Goal: Task Accomplishment & Management: Complete application form

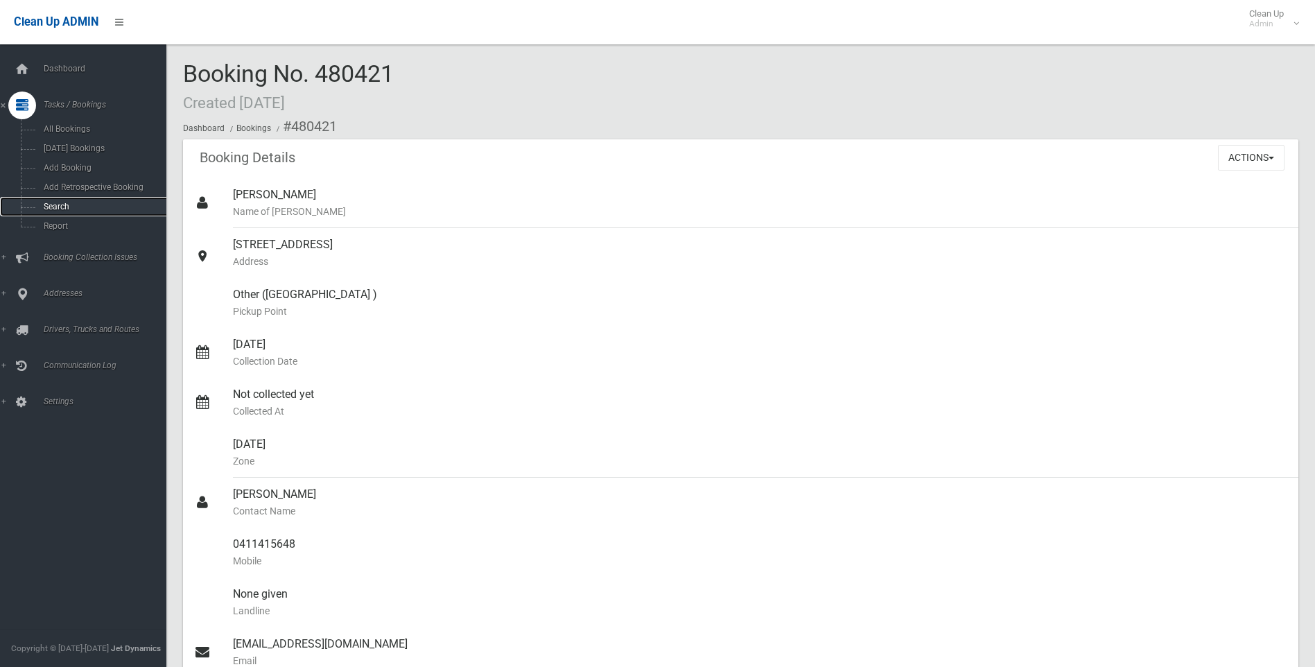
click at [60, 204] on span "Search" at bounding box center [101, 207] width 125 height 10
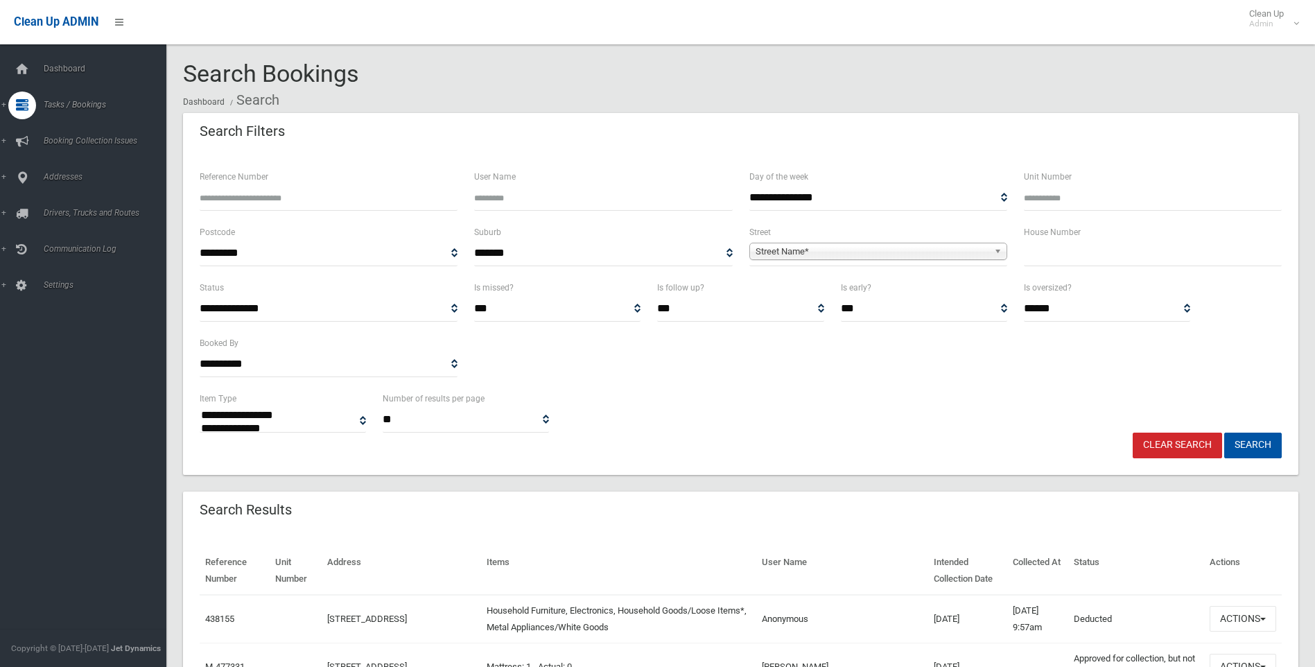
select select
click at [212, 195] on input "Reference Number" at bounding box center [329, 198] width 258 height 26
type input "*"
type input "******"
click at [1224, 432] on button "Search" at bounding box center [1253, 445] width 58 height 26
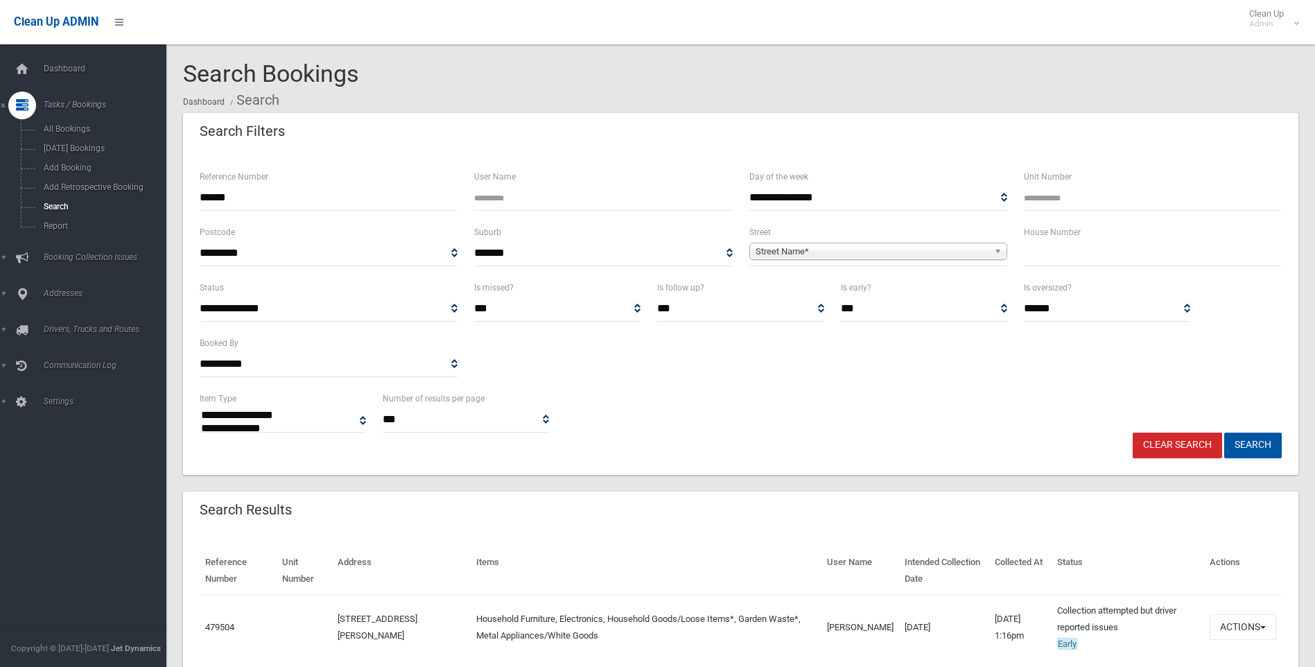
select select
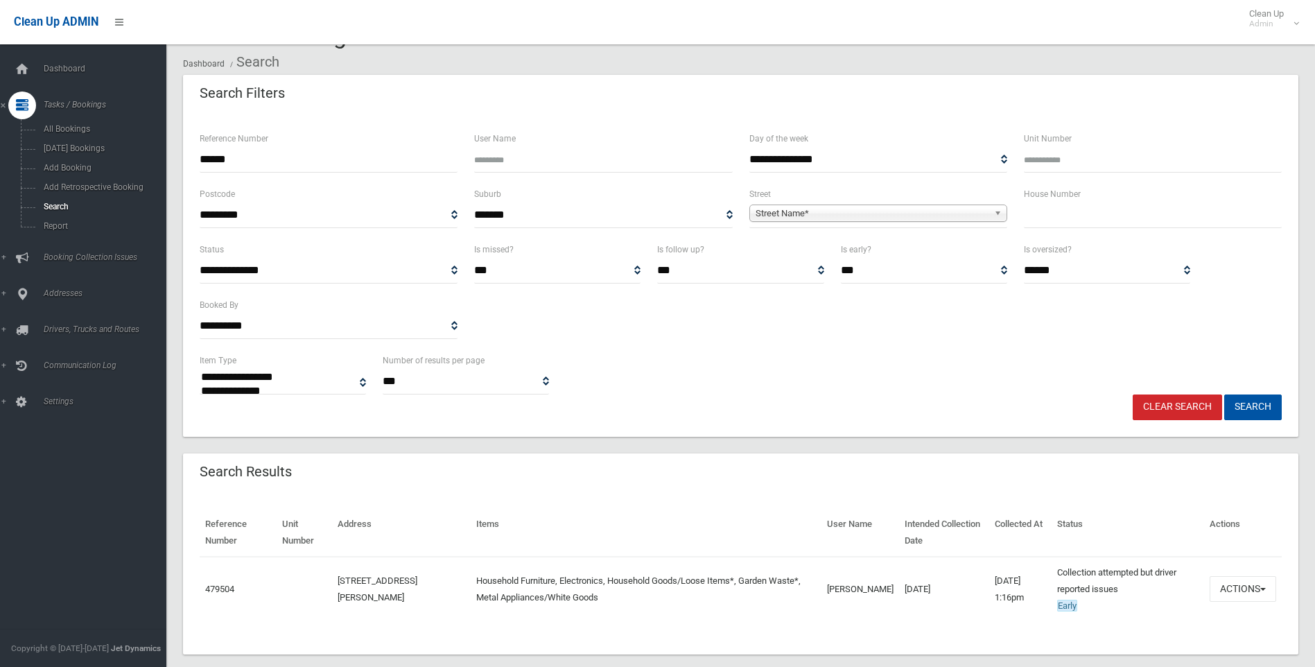
scroll to position [59, 0]
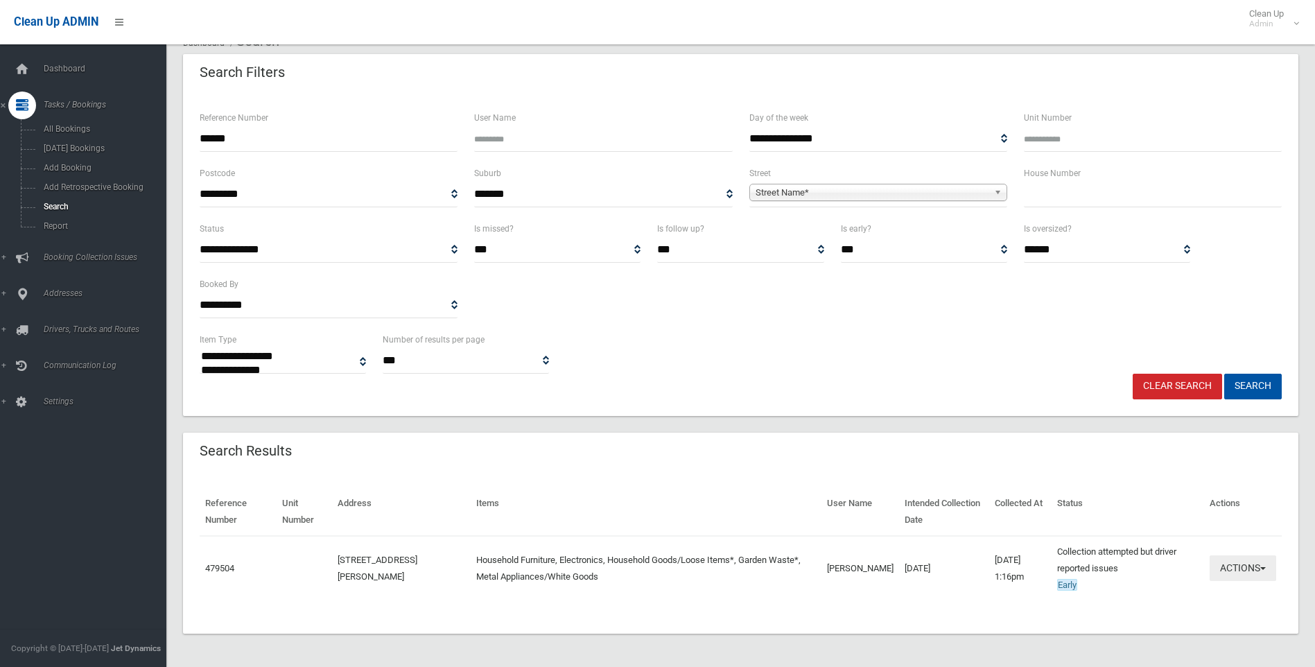
click at [1260, 568] on span "button" at bounding box center [1263, 568] width 6 height 3
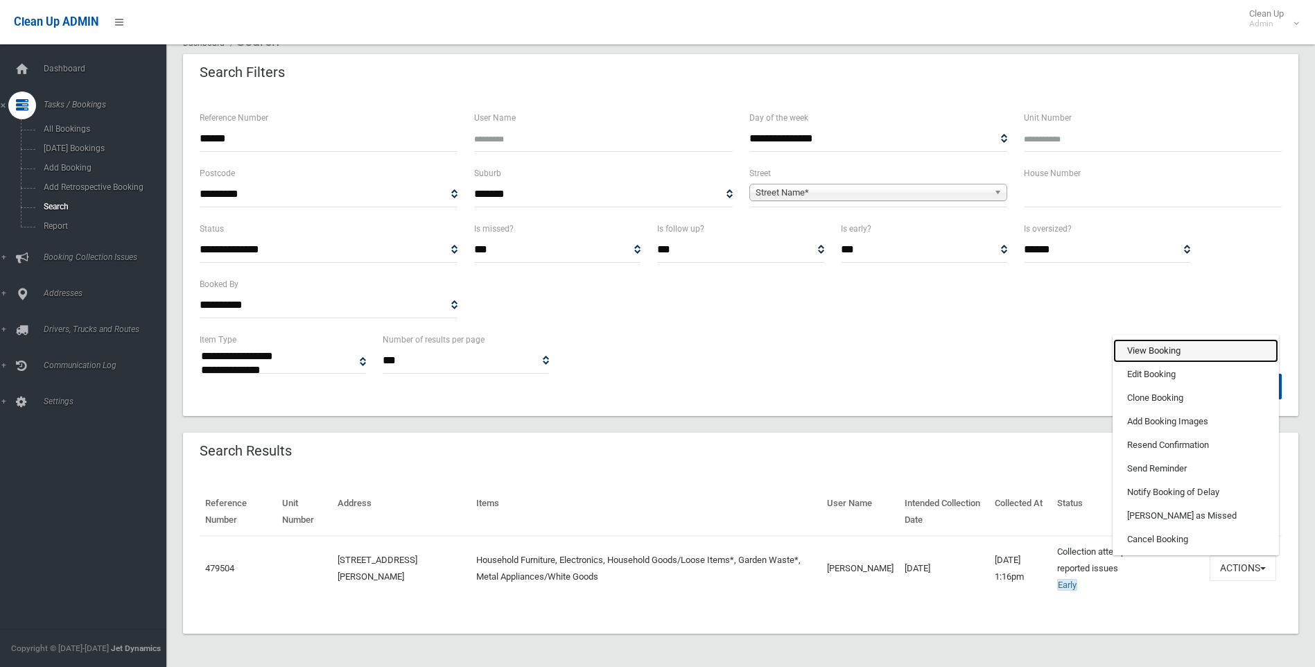
click at [1163, 353] on link "View Booking" at bounding box center [1195, 351] width 165 height 24
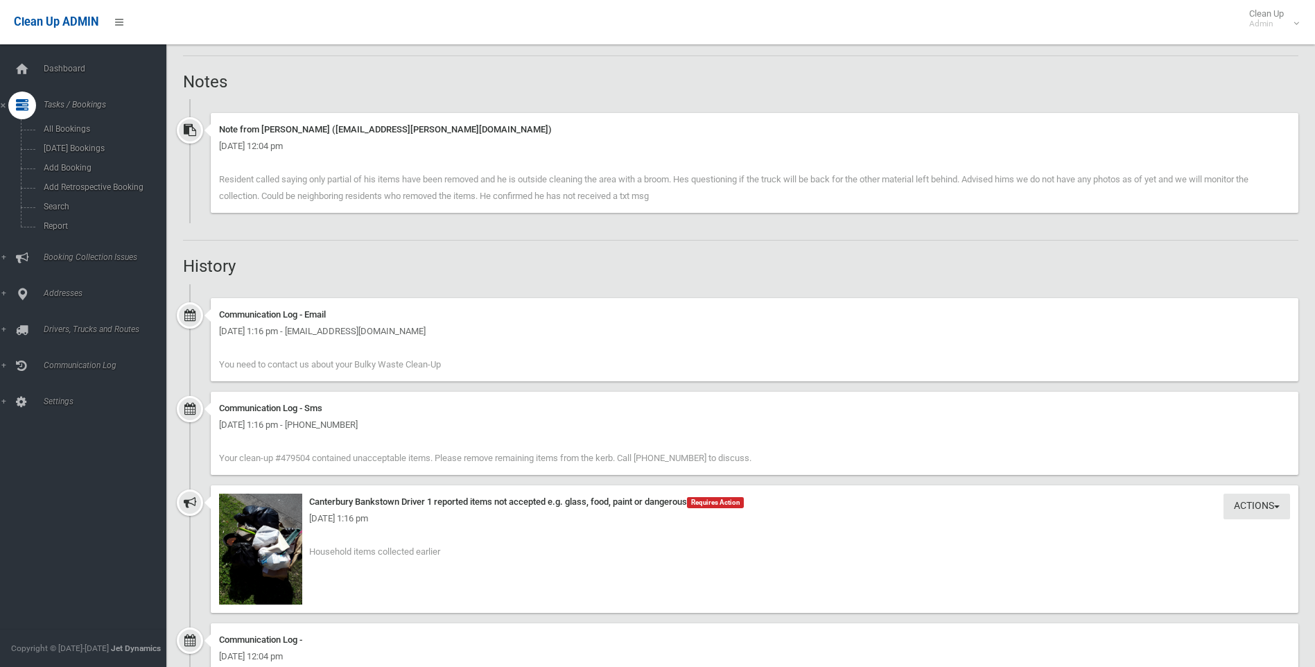
scroll to position [1039, 0]
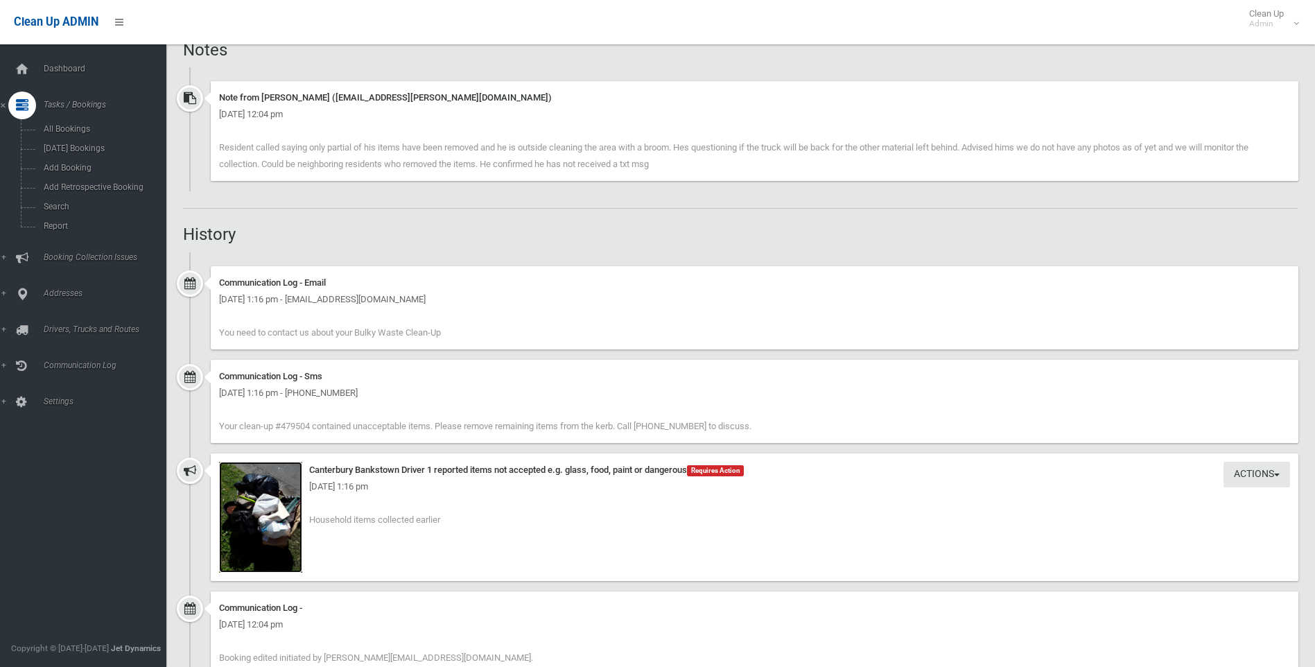
click at [262, 507] on img at bounding box center [260, 517] width 83 height 111
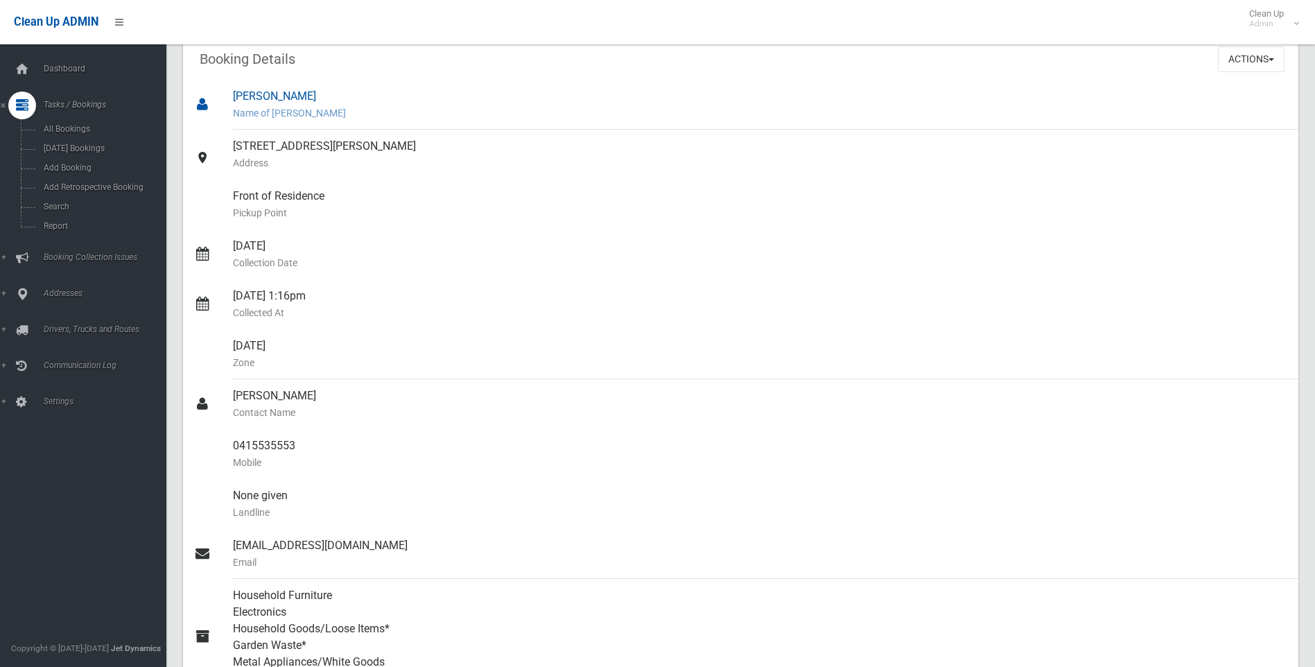
scroll to position [0, 0]
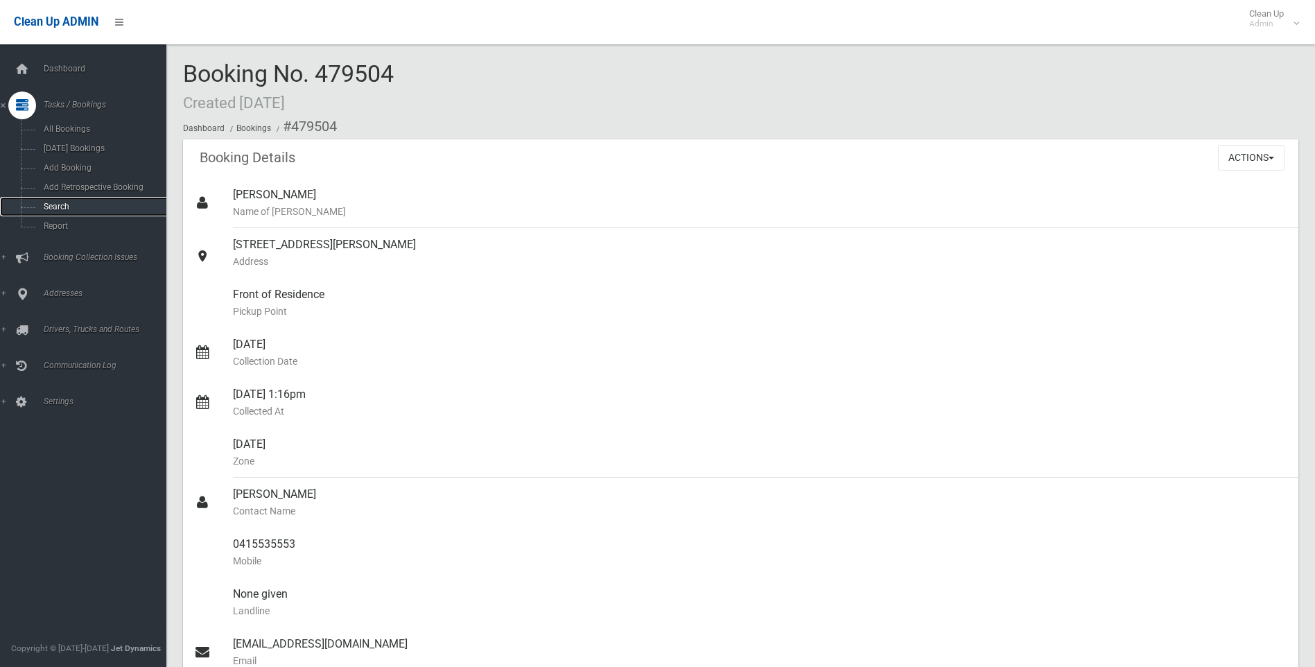
click at [56, 197] on link "Search" at bounding box center [88, 206] width 177 height 19
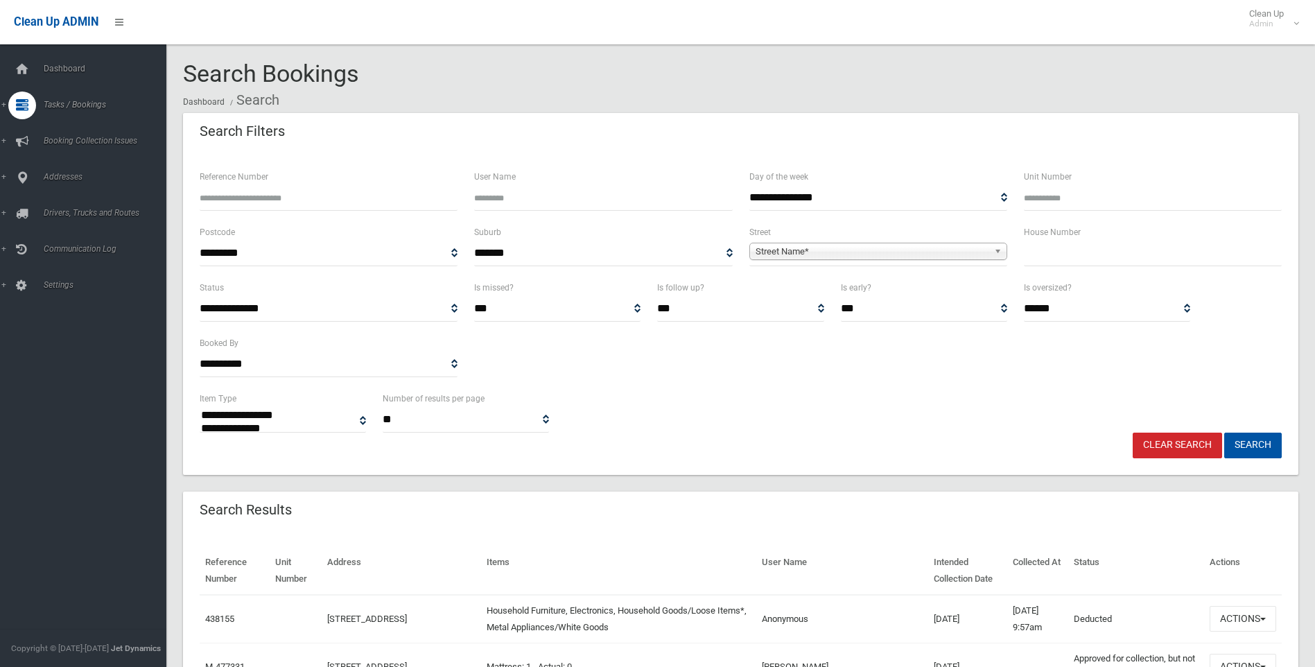
select select
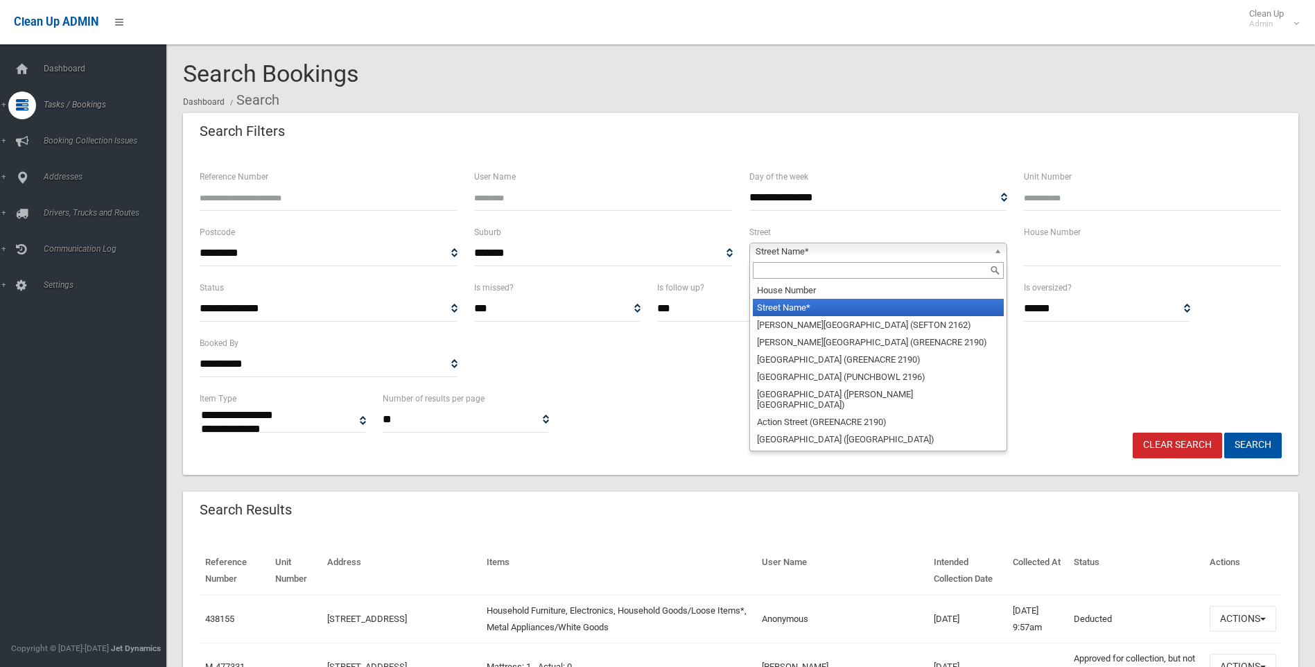
click at [767, 250] on span "Street Name*" at bounding box center [871, 251] width 233 height 17
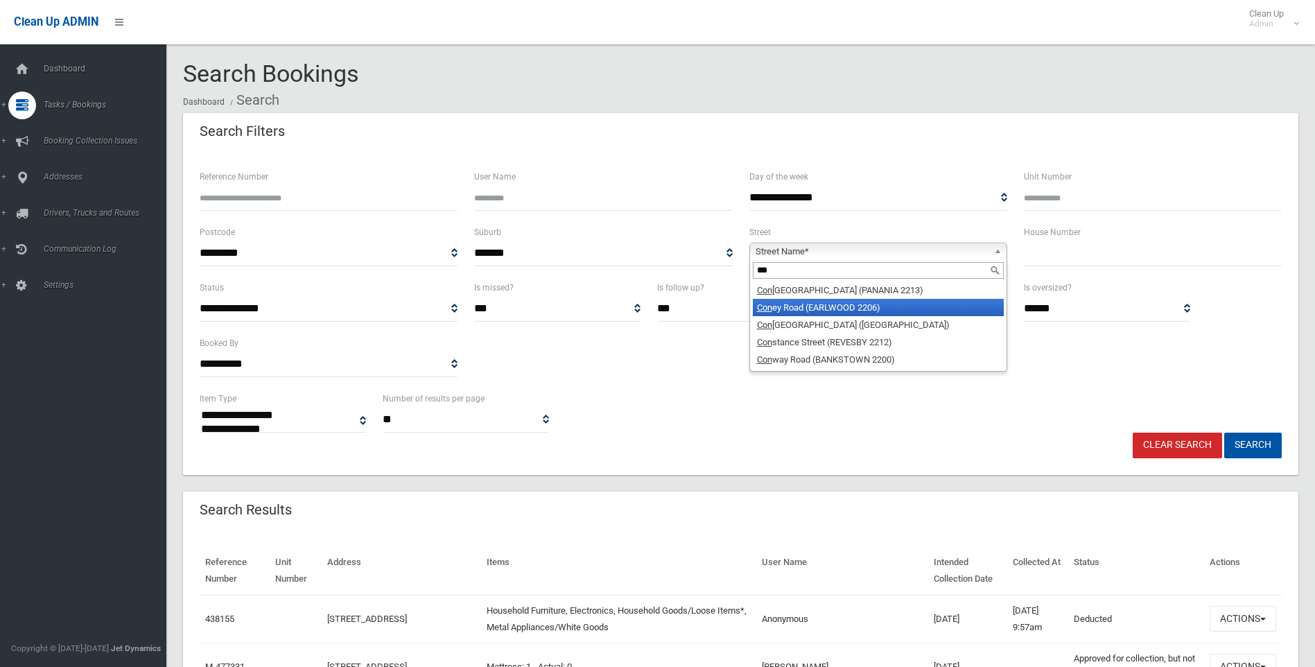
type input "***"
click at [904, 308] on li "Con ey Road (EARLWOOD 2206)" at bounding box center [878, 307] width 251 height 17
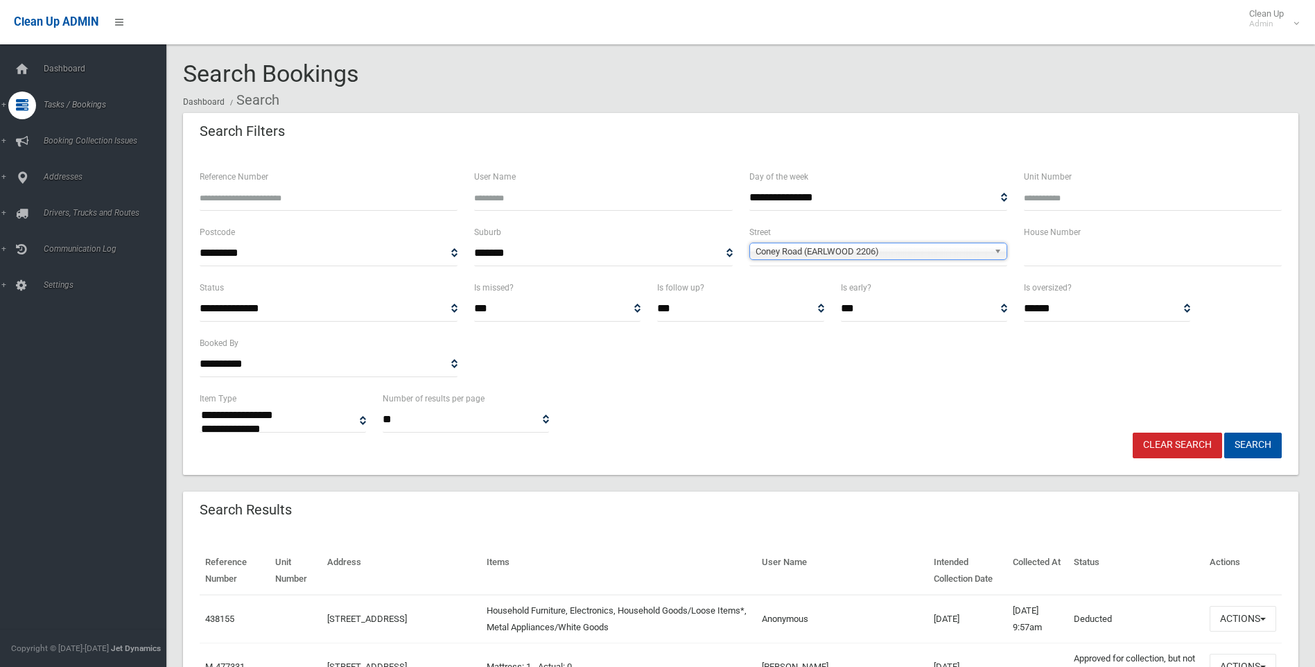
click at [1035, 246] on input "text" at bounding box center [1152, 253] width 258 height 26
type input "*"
click at [1252, 442] on button "Search" at bounding box center [1253, 445] width 58 height 26
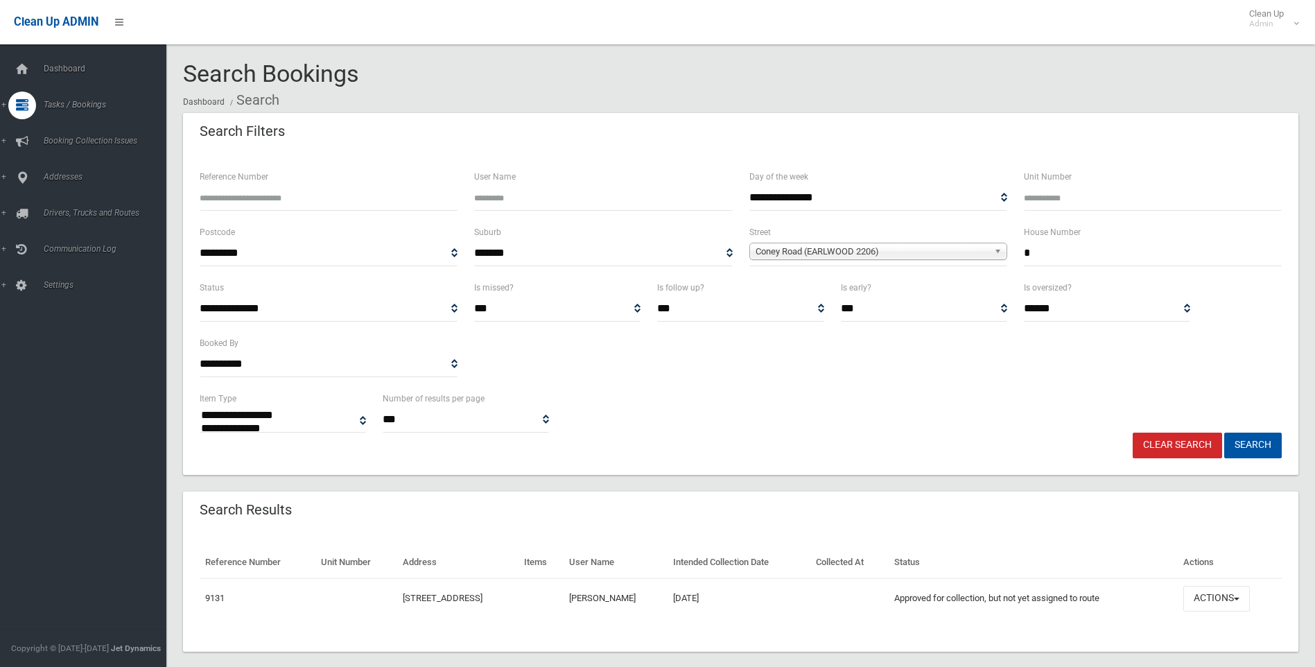
select select
click at [65, 164] on span "Add Booking" at bounding box center [101, 168] width 125 height 10
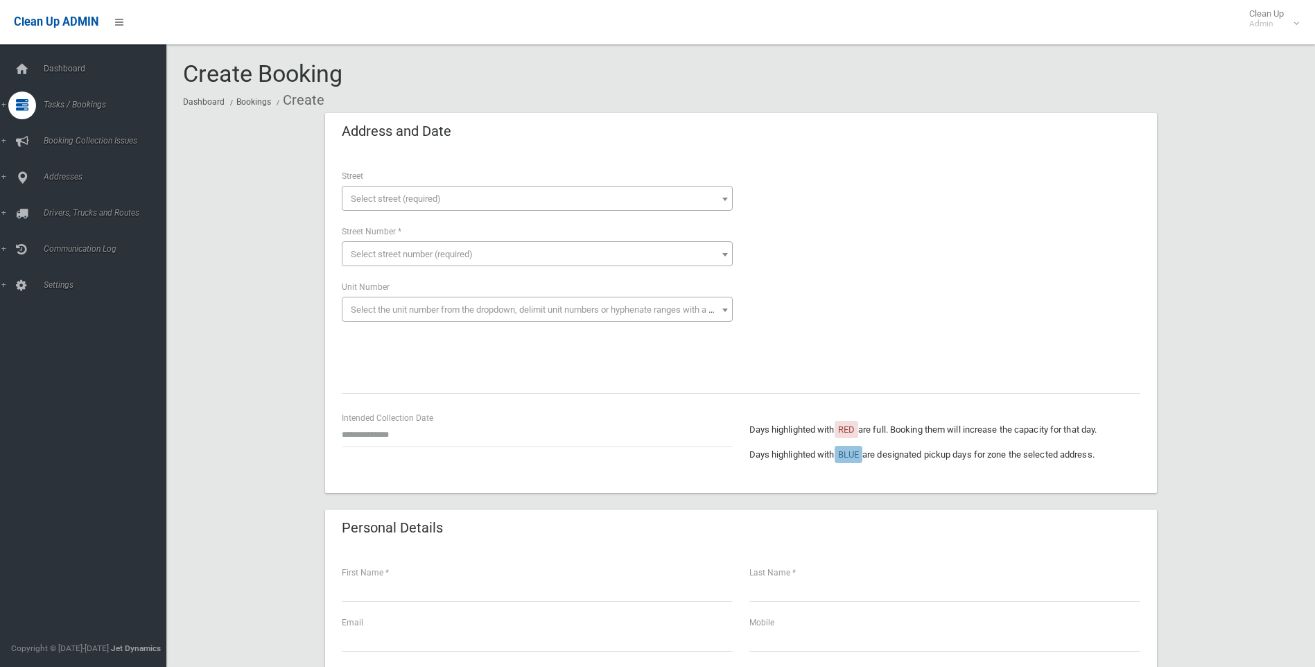
click at [380, 200] on span "Select street (required)" at bounding box center [396, 198] width 90 height 10
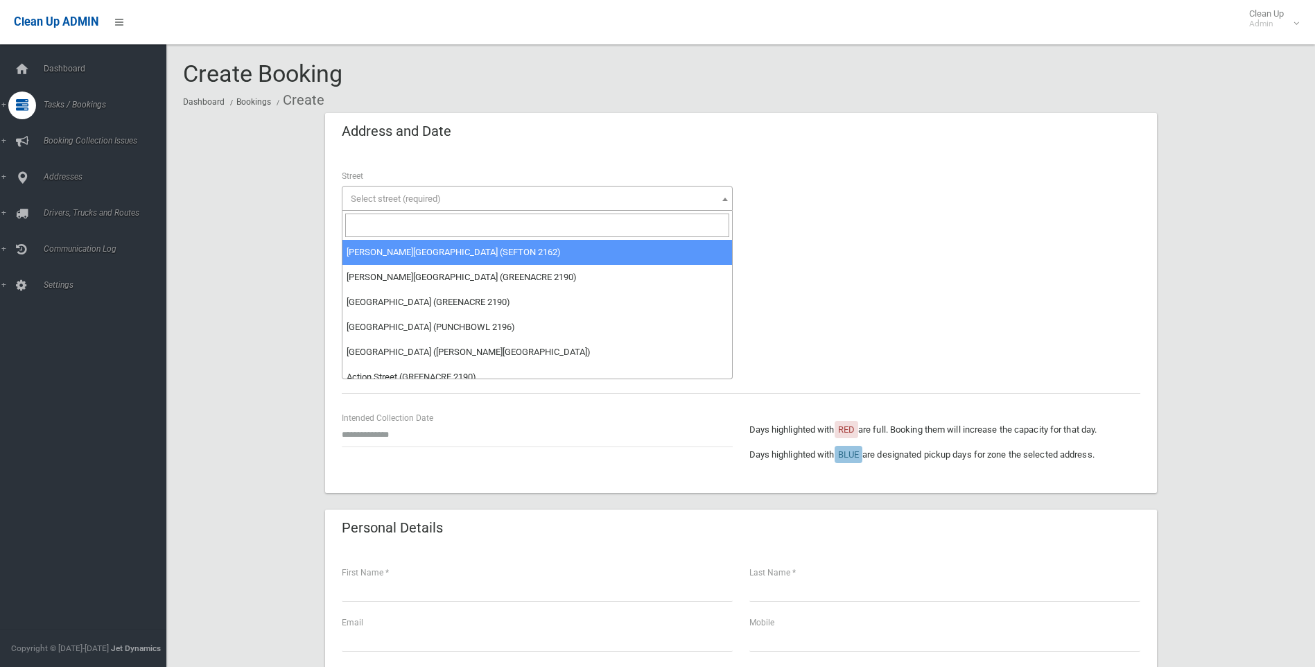
click at [367, 225] on input "search" at bounding box center [537, 225] width 384 height 24
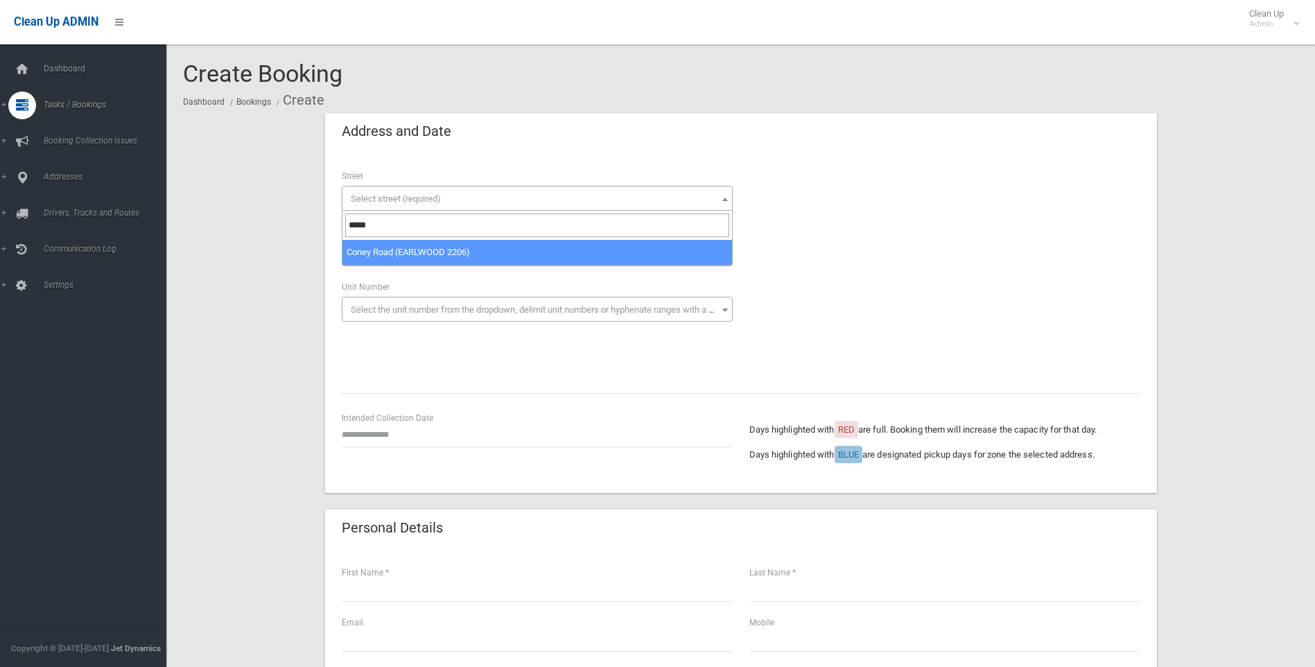
type input "*****"
select select "***"
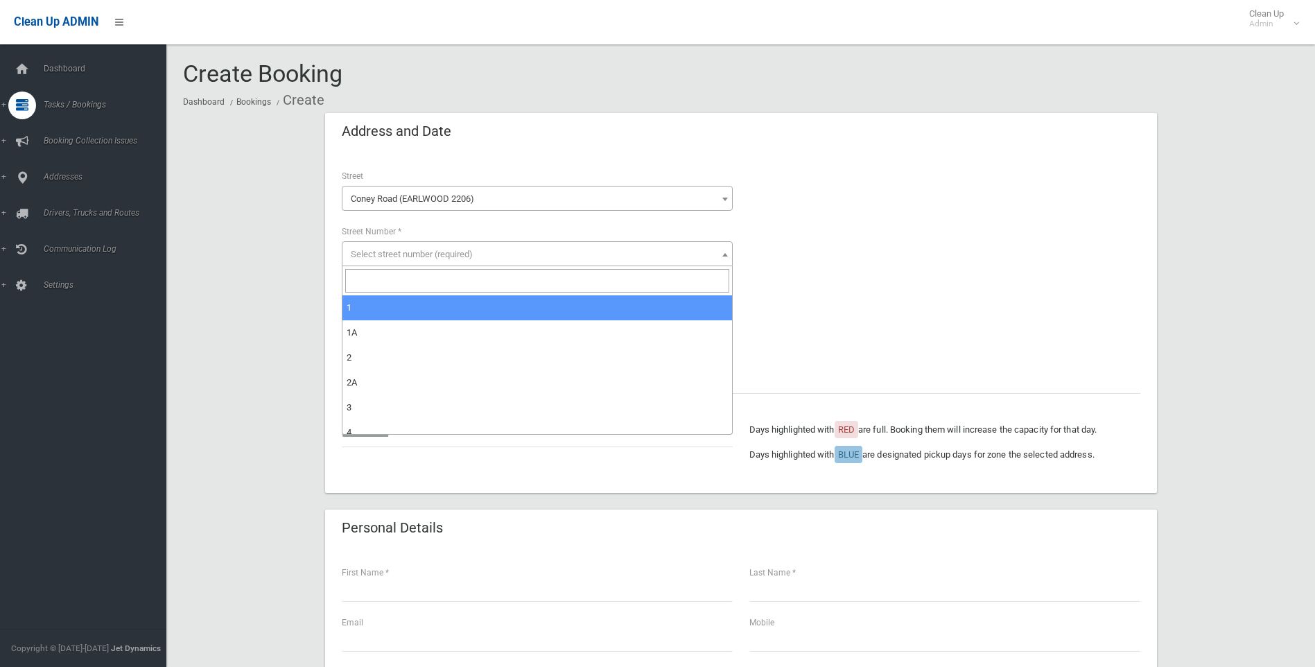
click at [356, 249] on span "Select street number (required)" at bounding box center [412, 254] width 122 height 10
click at [356, 282] on input "search" at bounding box center [537, 281] width 384 height 24
type input "*"
select select "*"
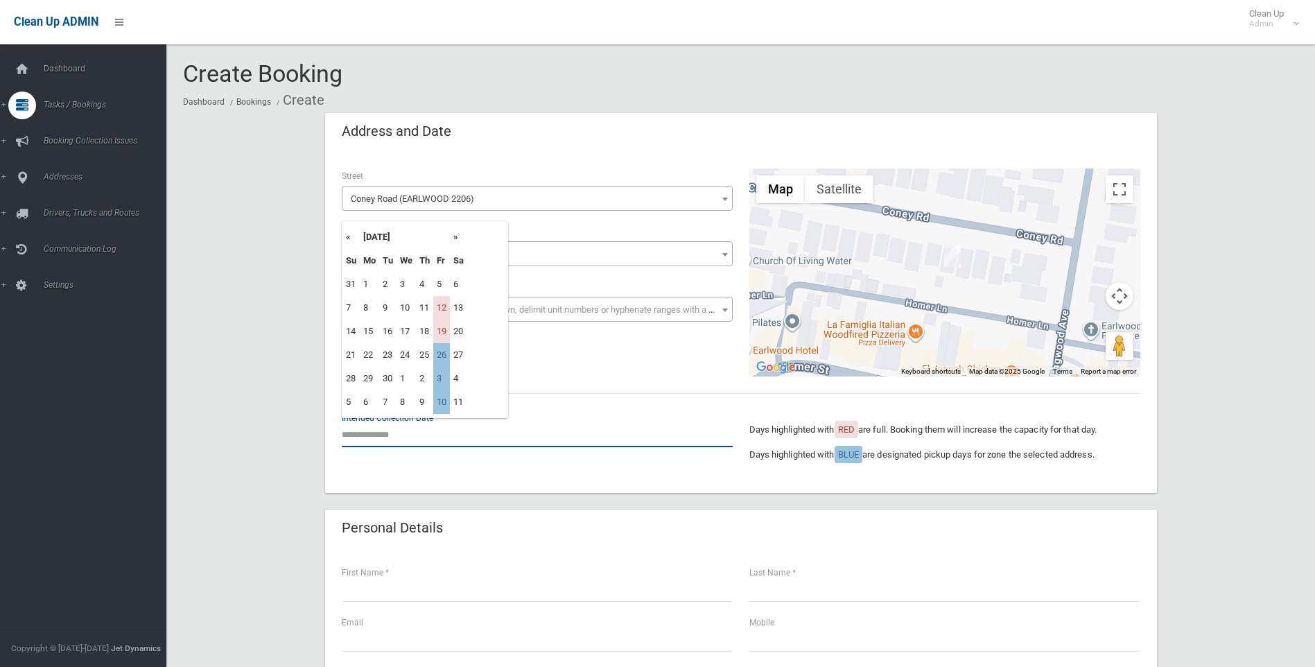
click at [373, 434] on input "text" at bounding box center [537, 434] width 391 height 26
click at [440, 355] on td "26" at bounding box center [441, 355] width 17 height 24
type input "**********"
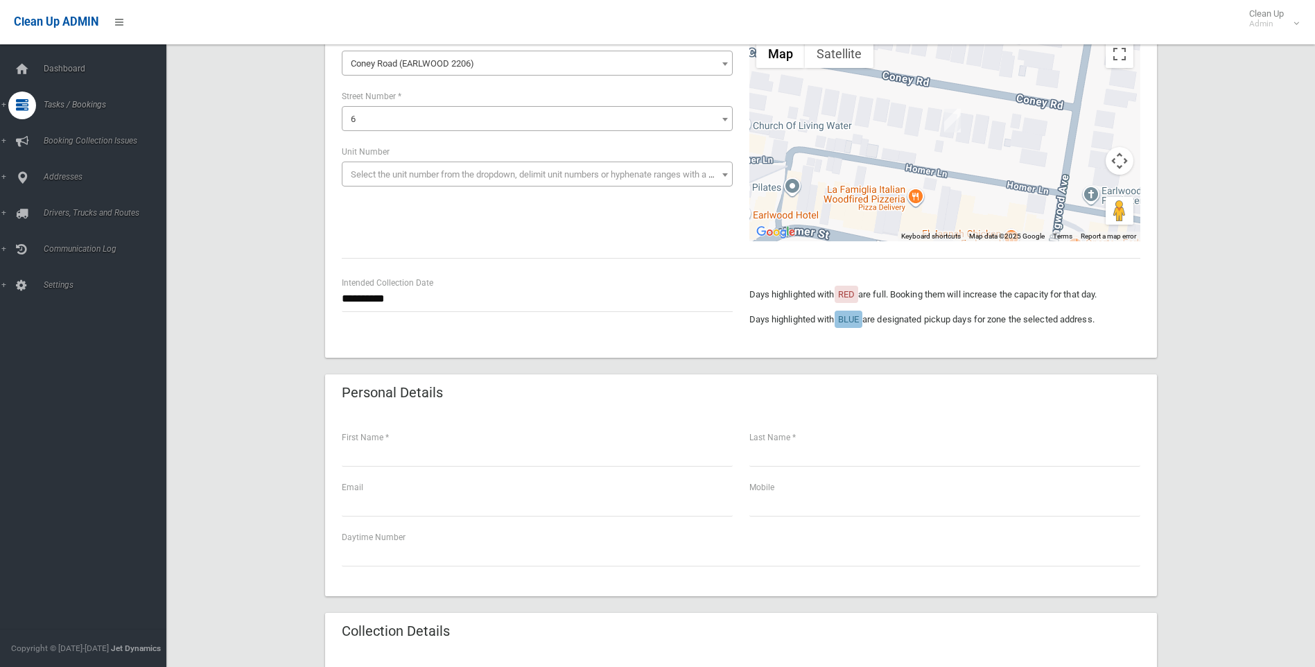
scroll to position [139, 0]
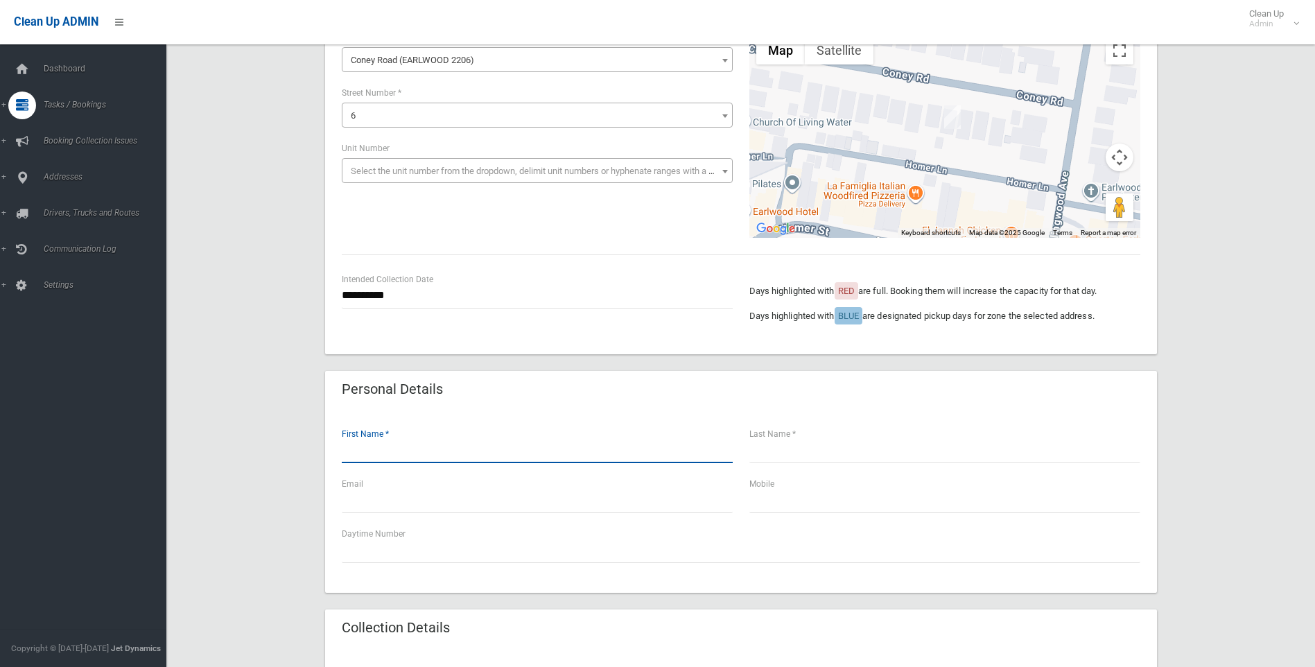
click at [353, 445] on input "text" at bounding box center [537, 450] width 391 height 26
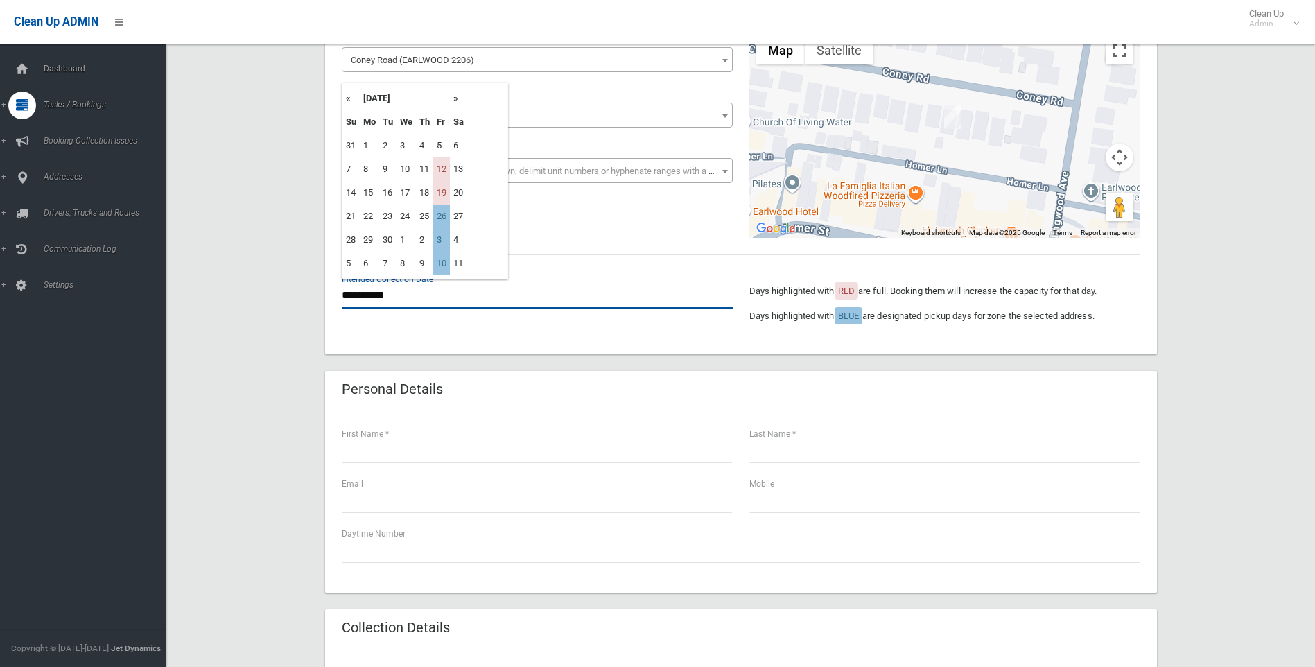
click at [376, 290] on input "**********" at bounding box center [537, 296] width 391 height 26
click at [444, 218] on td "26" at bounding box center [441, 216] width 17 height 24
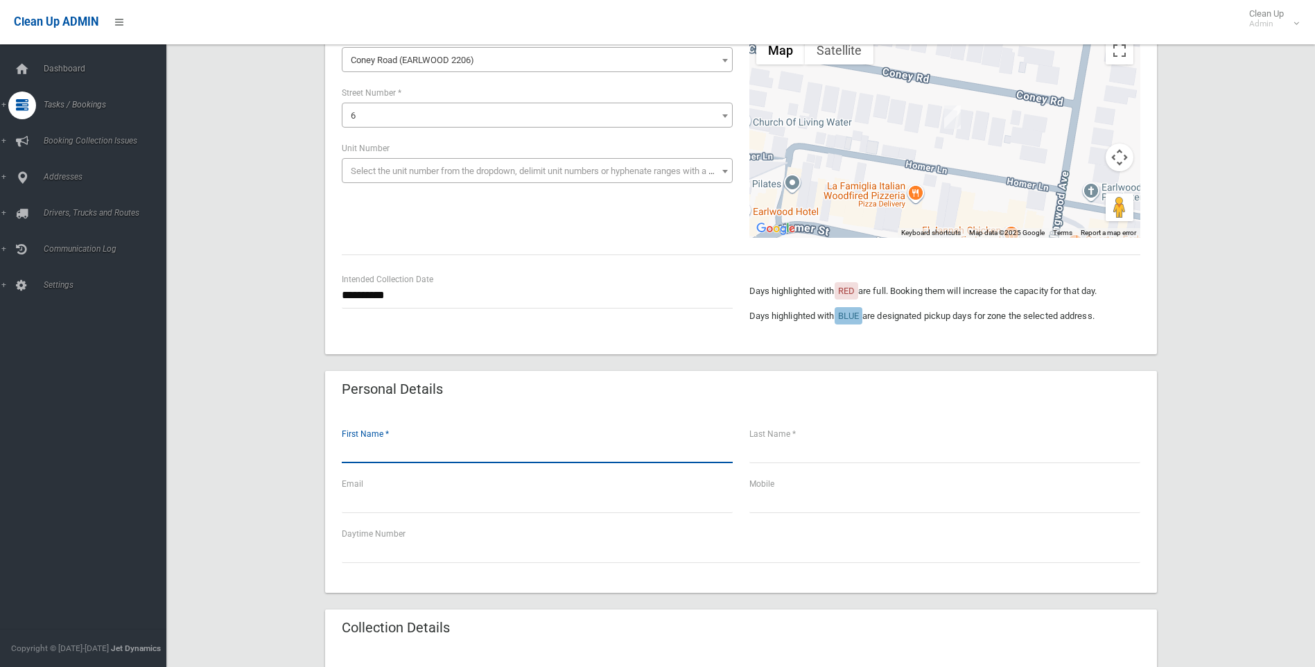
click at [352, 454] on input "text" at bounding box center [537, 450] width 391 height 26
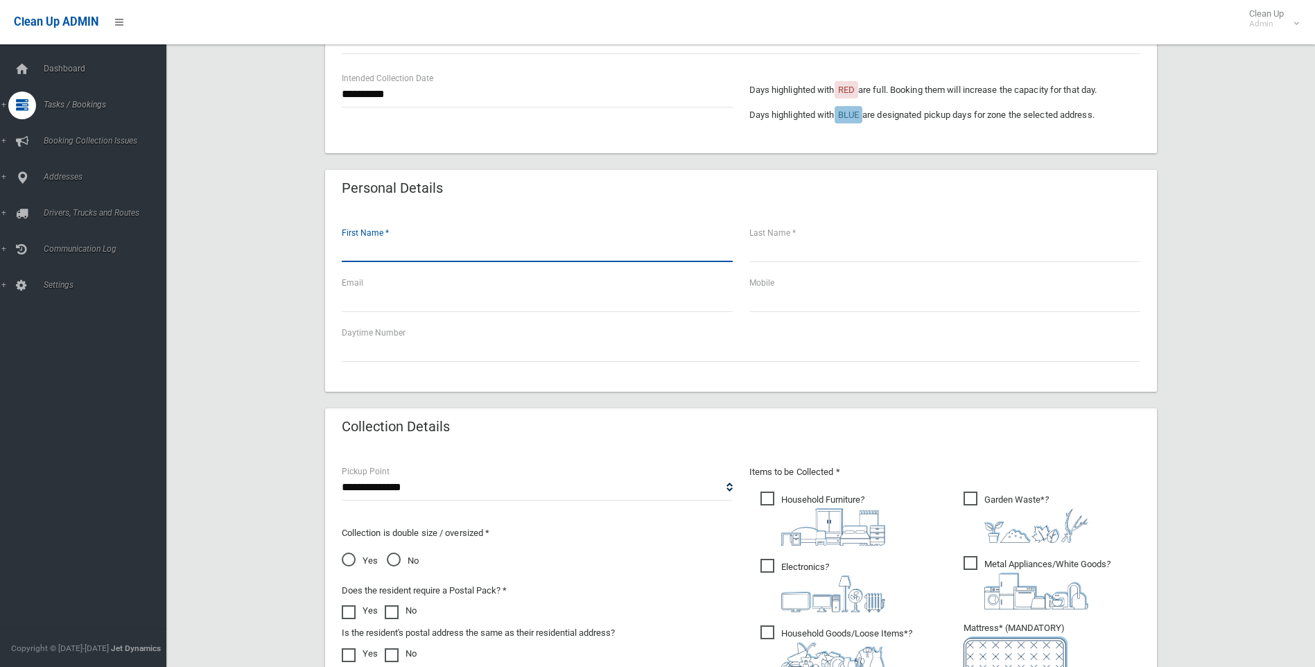
scroll to position [346, 0]
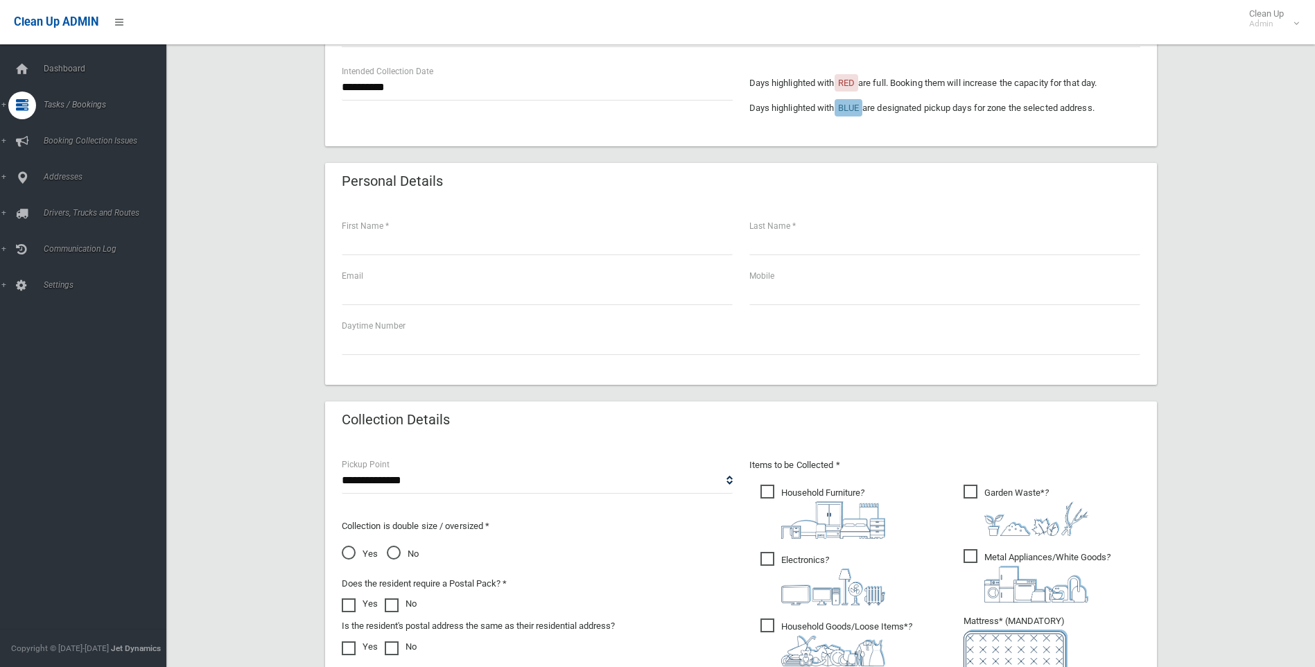
click at [768, 494] on span "Household Furniture ?" at bounding box center [822, 511] width 125 height 54
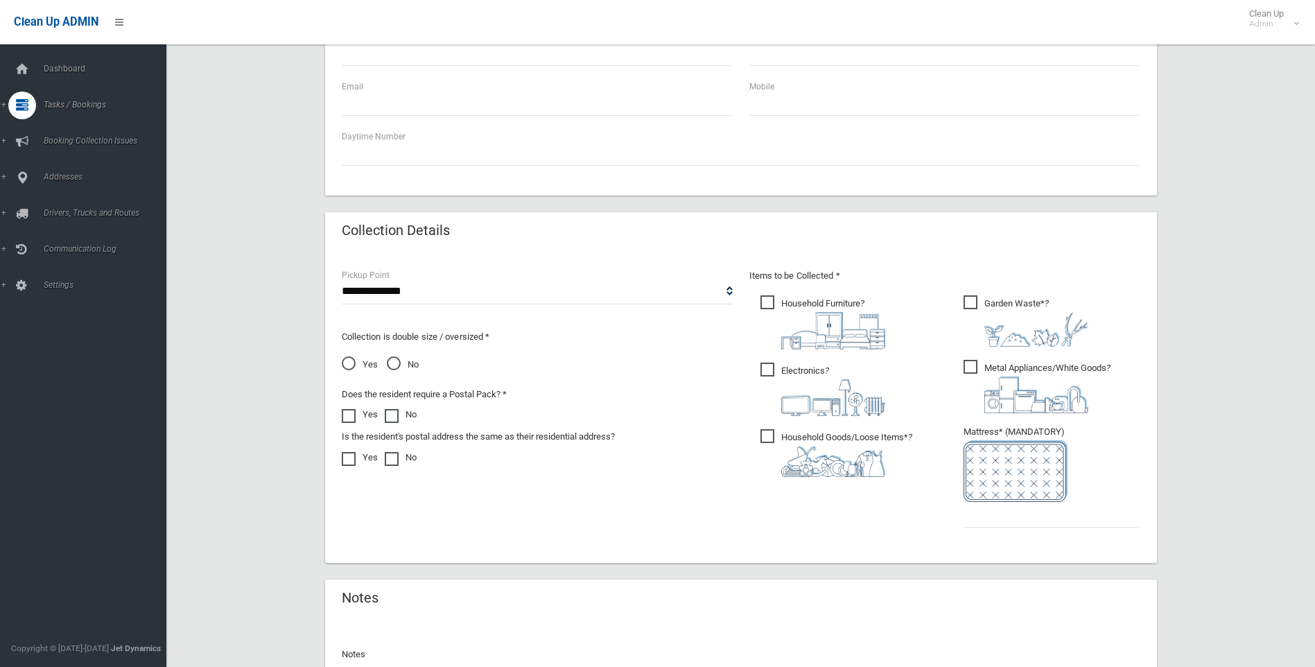
scroll to position [554, 0]
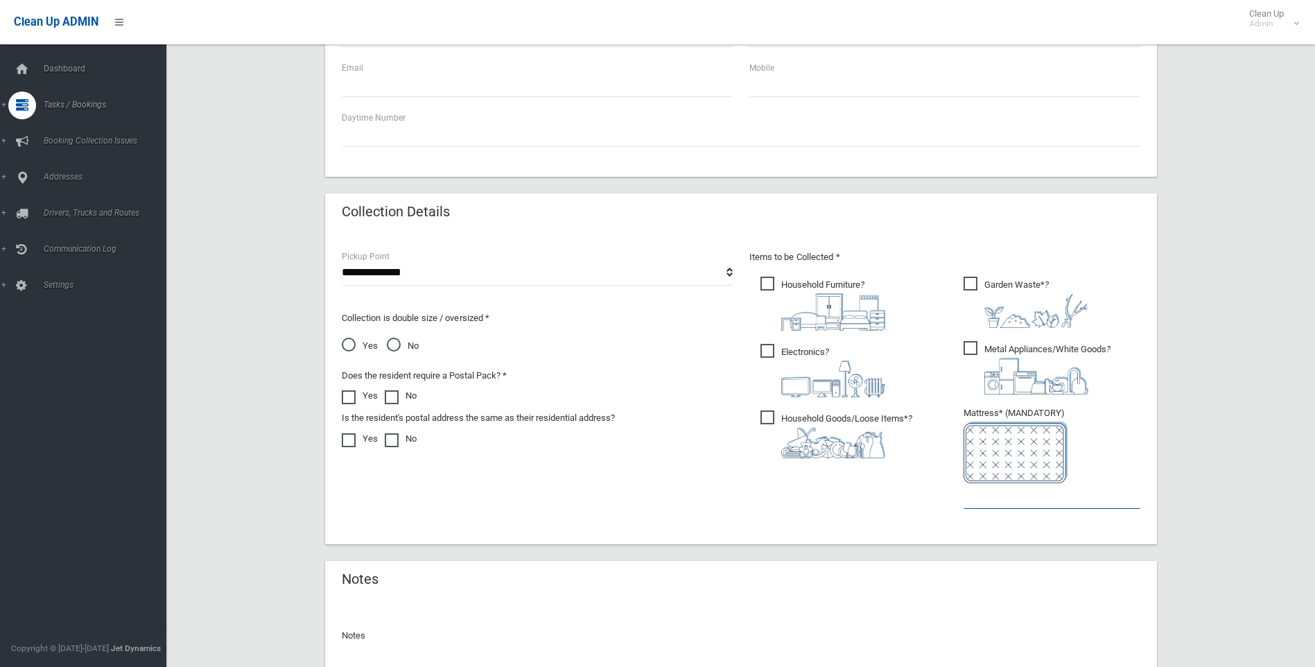
click at [964, 496] on input "text" at bounding box center [1051, 496] width 177 height 26
click at [760, 410] on span "Household Goods/Loose Items* ?" at bounding box center [836, 434] width 152 height 48
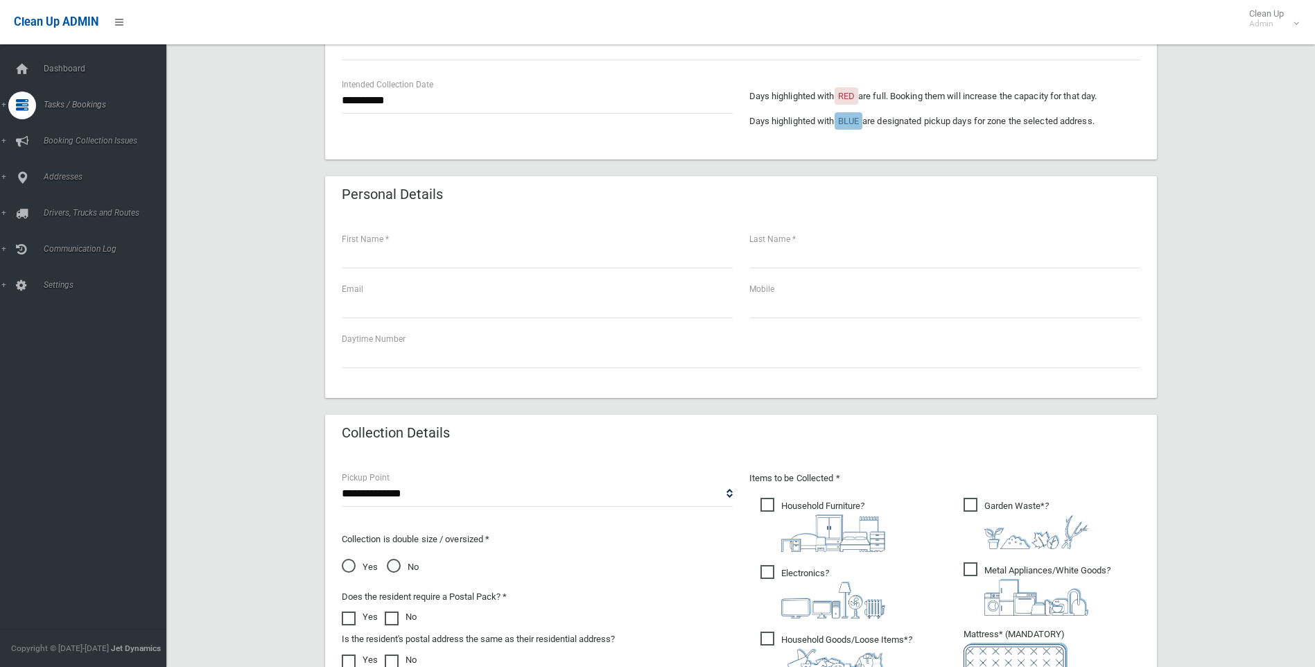
scroll to position [346, 0]
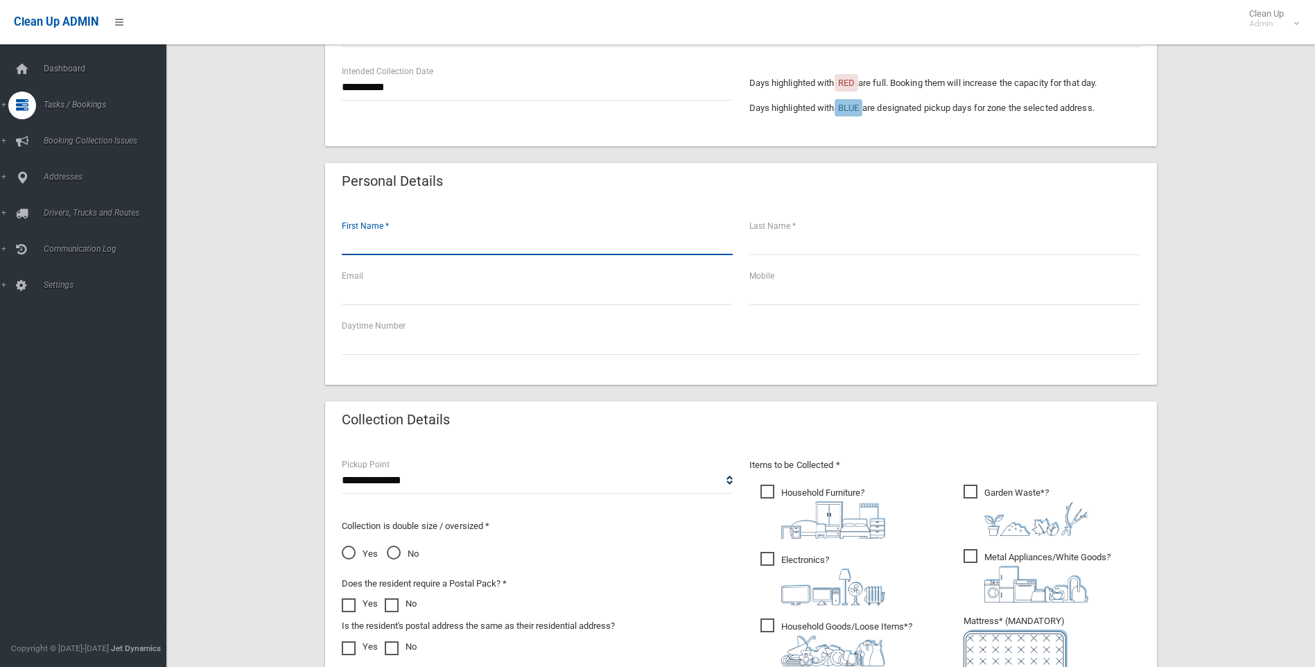
click at [352, 245] on input "text" at bounding box center [537, 242] width 391 height 26
type input "****"
click at [773, 288] on input "text" at bounding box center [944, 292] width 391 height 26
click at [754, 247] on input "text" at bounding box center [944, 242] width 391 height 26
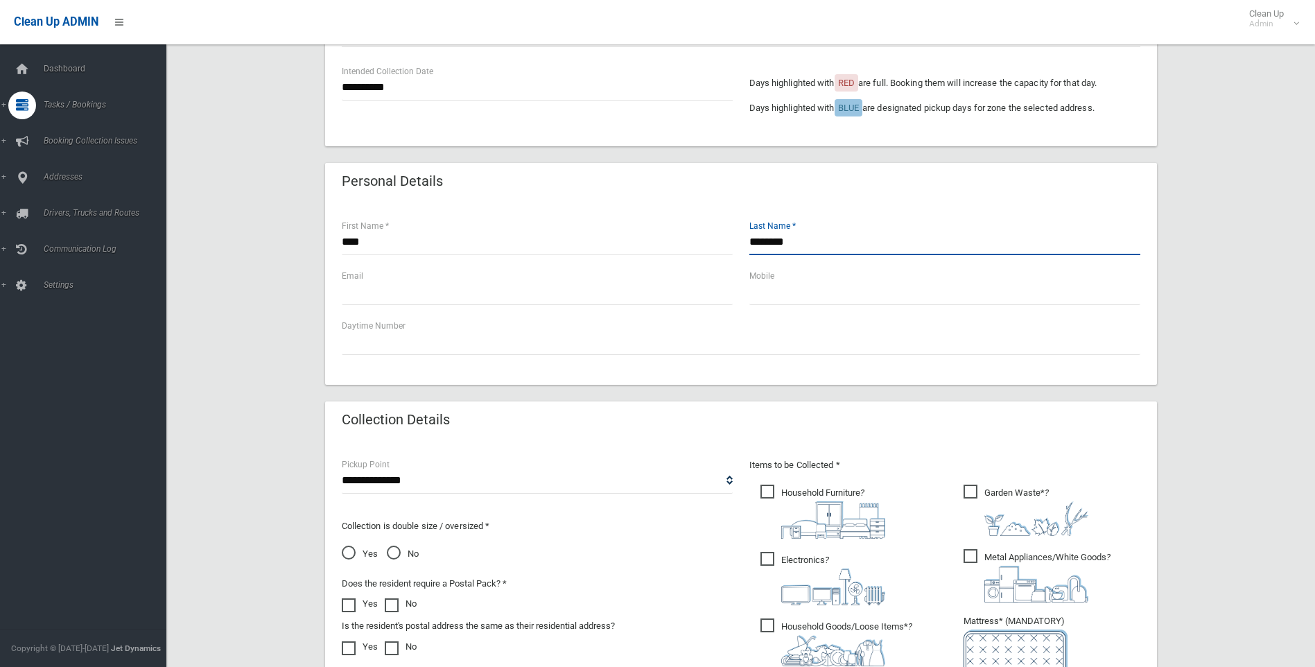
type input "********"
click at [769, 295] on input "text" at bounding box center [944, 292] width 391 height 26
type input "**********"
click at [375, 477] on select "**********" at bounding box center [537, 481] width 391 height 26
select select "*"
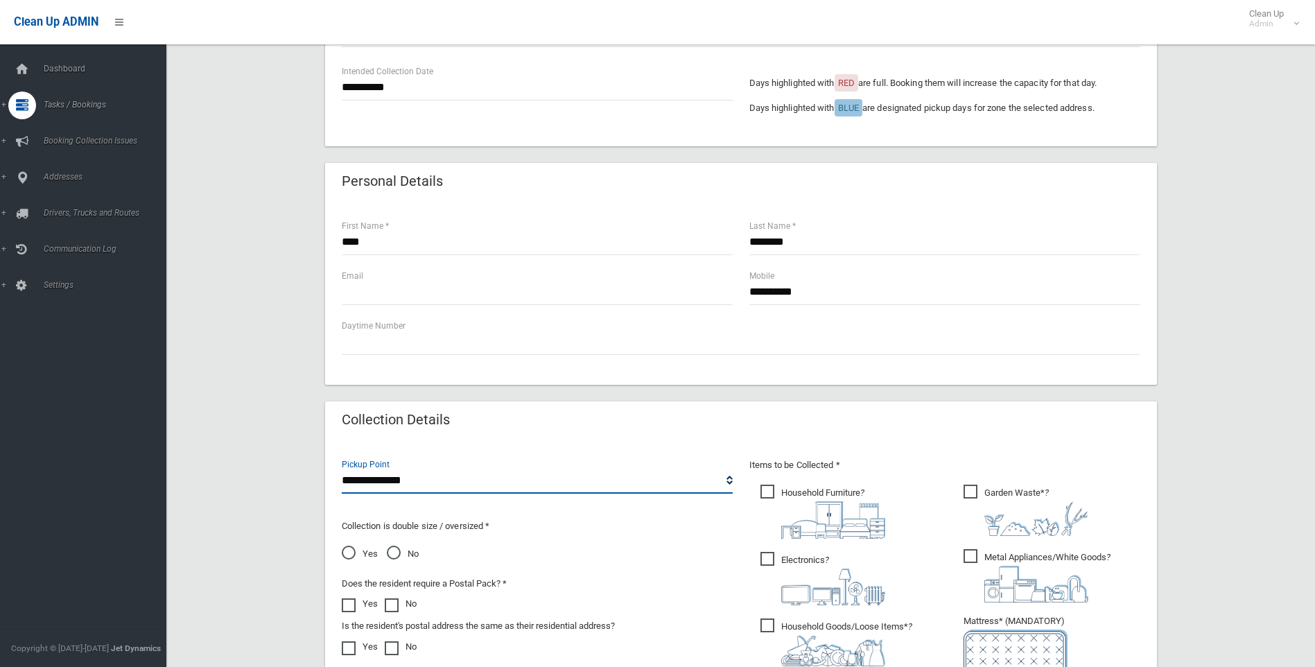
click at [342, 468] on select "**********" at bounding box center [537, 481] width 391 height 26
click at [393, 556] on span "No" at bounding box center [403, 553] width 32 height 17
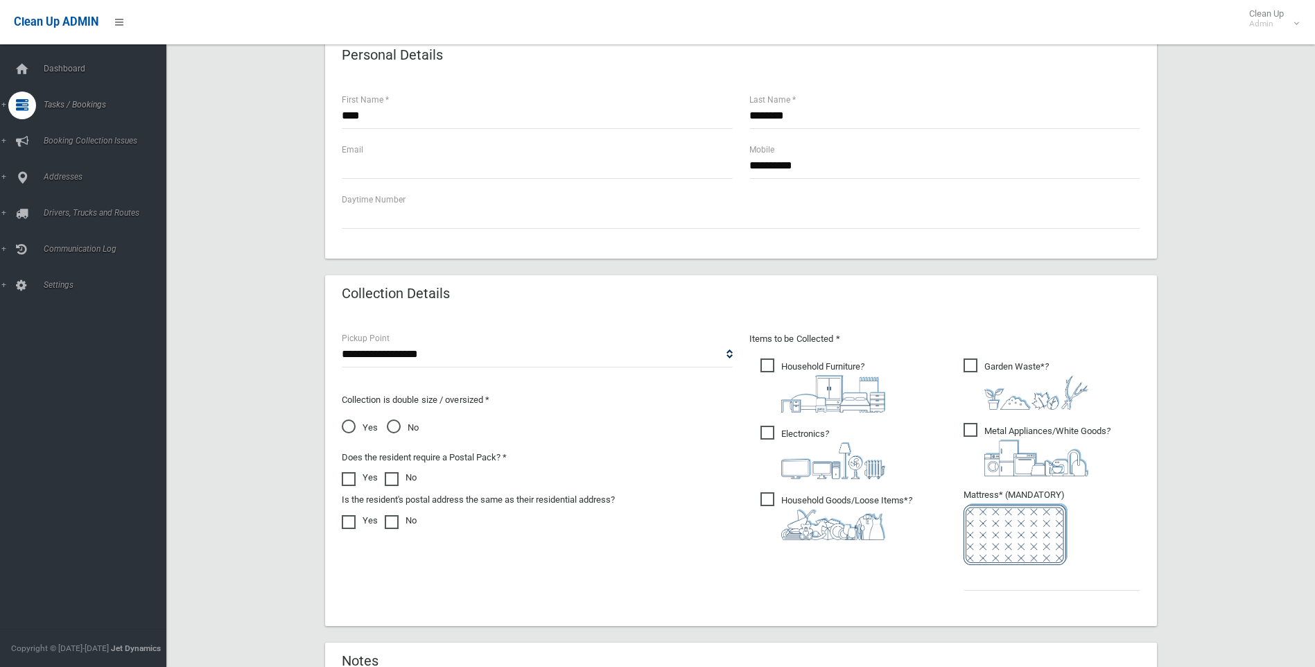
scroll to position [485, 0]
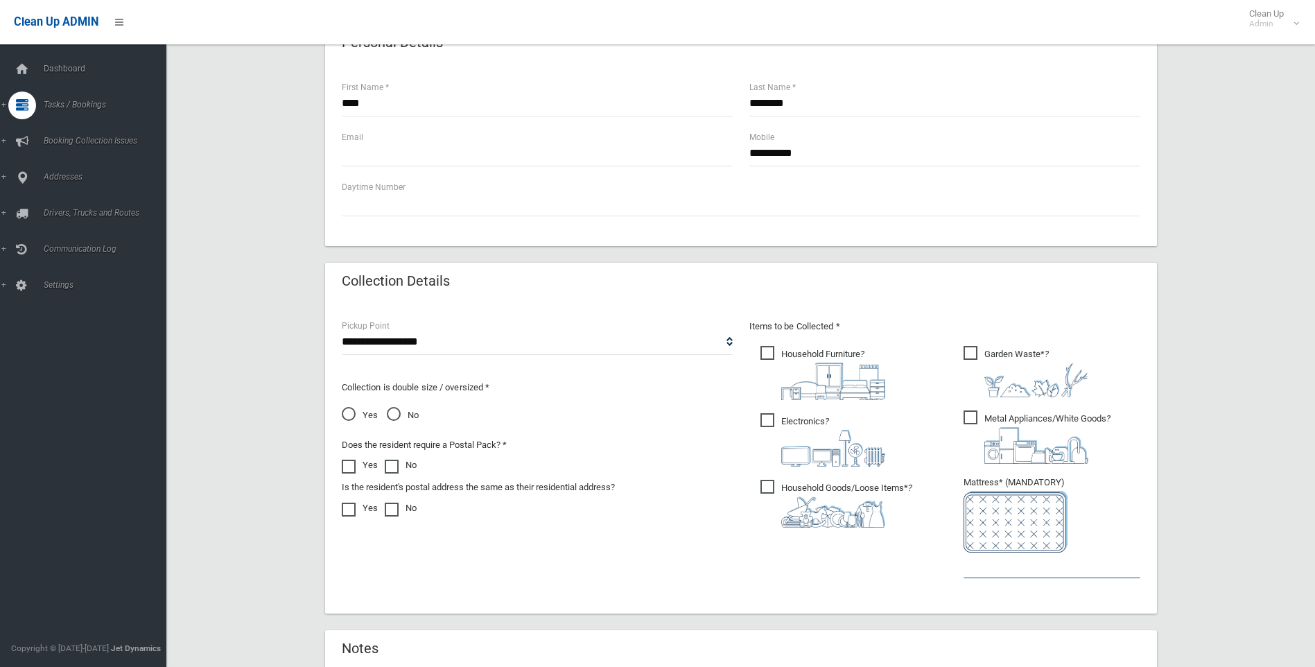
click at [968, 569] on input "text" at bounding box center [1051, 565] width 177 height 26
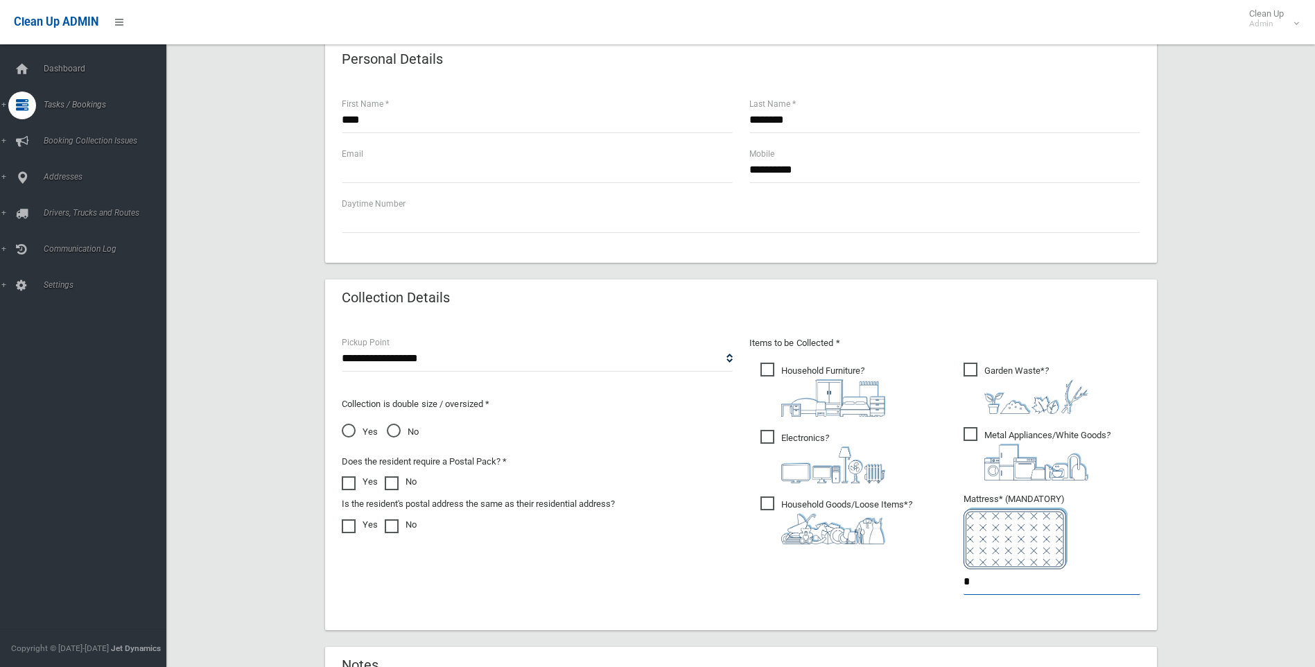
scroll to position [693, 0]
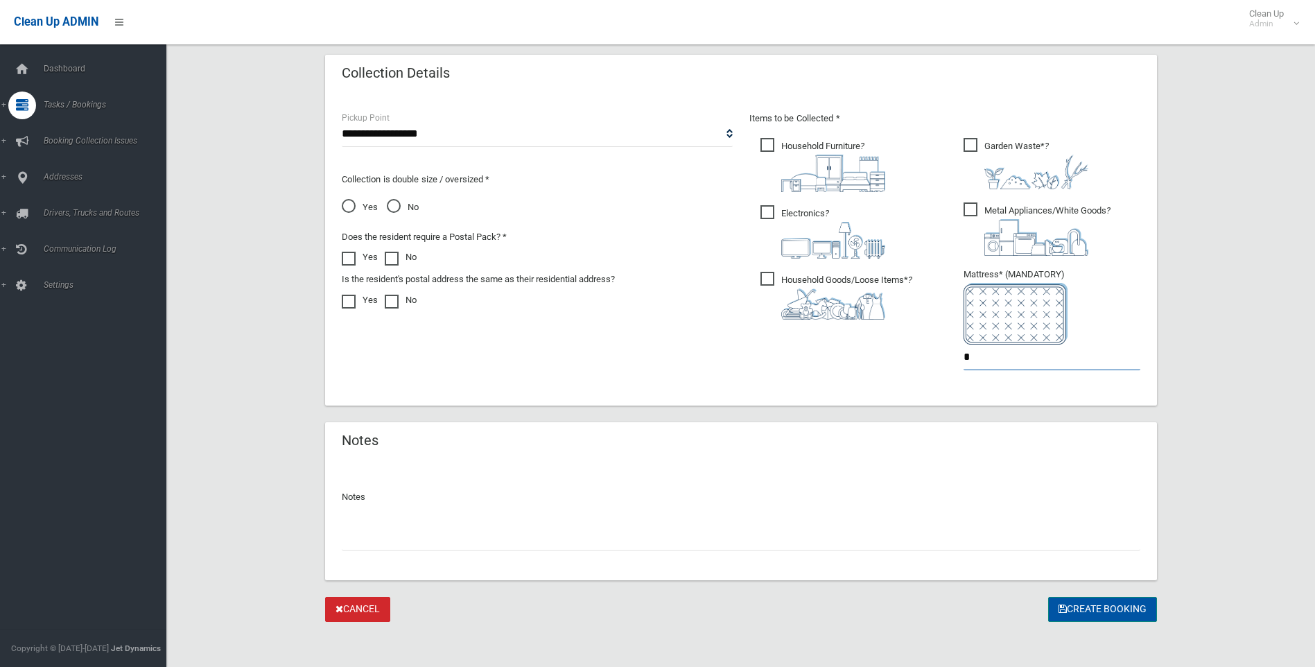
type input "*"
click at [1082, 604] on button "Create Booking" at bounding box center [1102, 610] width 109 height 26
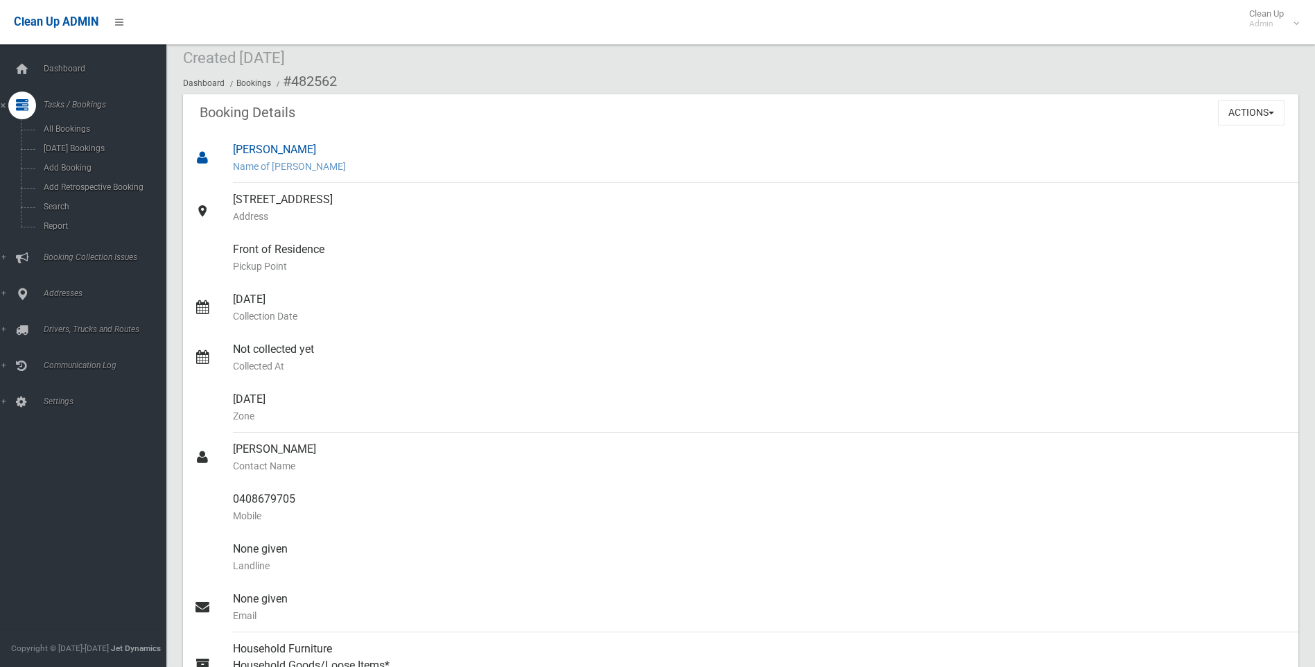
scroll to position [69, 0]
